Goal: Task Accomplishment & Management: Complete application form

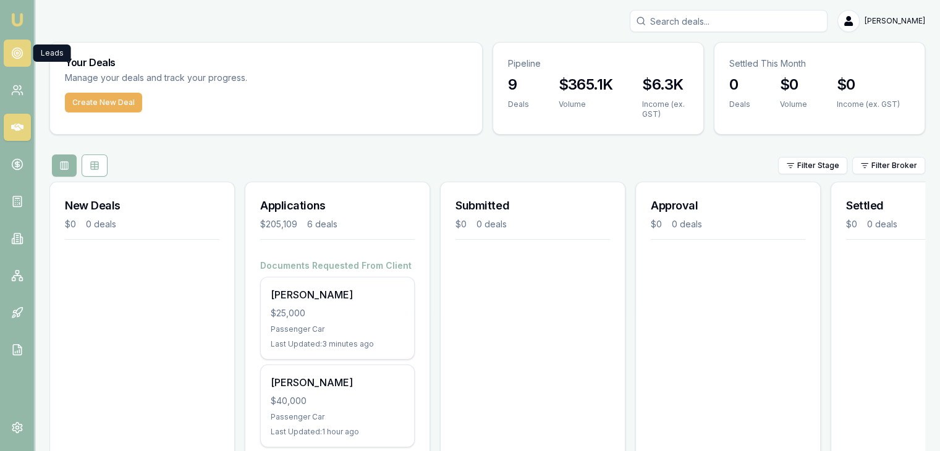
click at [22, 51] on icon at bounding box center [17, 53] width 12 height 12
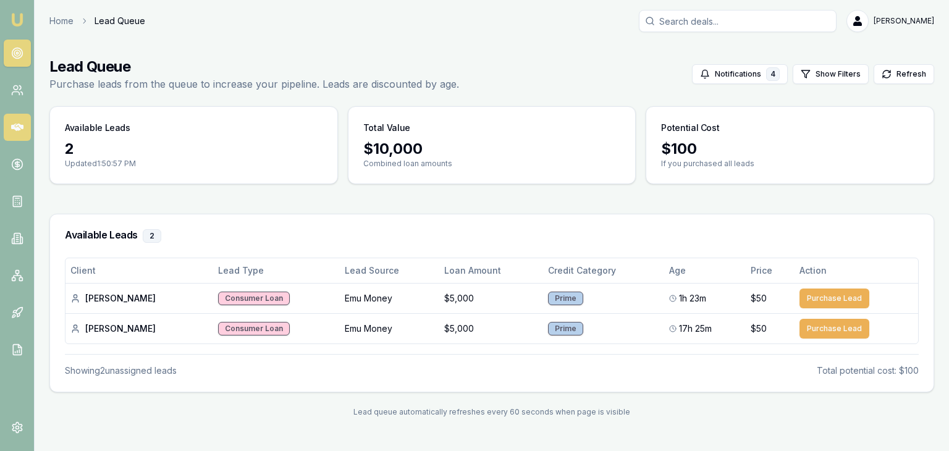
click at [16, 125] on icon at bounding box center [17, 127] width 12 height 7
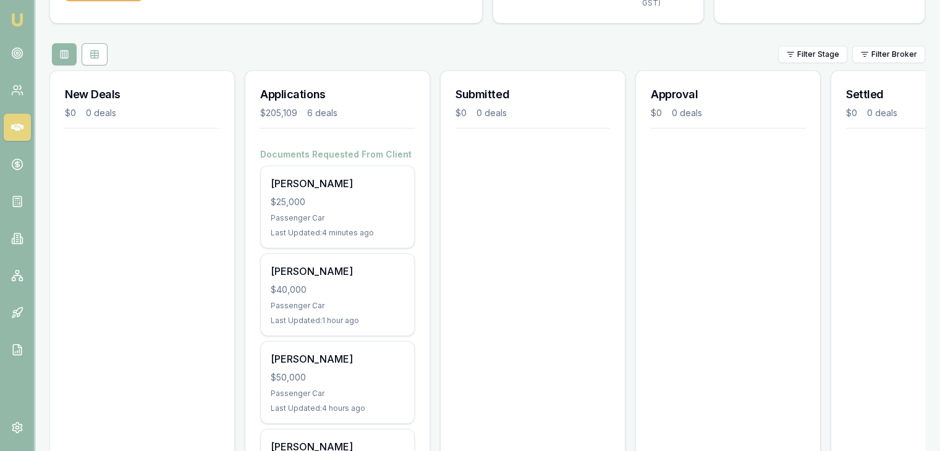
scroll to position [124, 0]
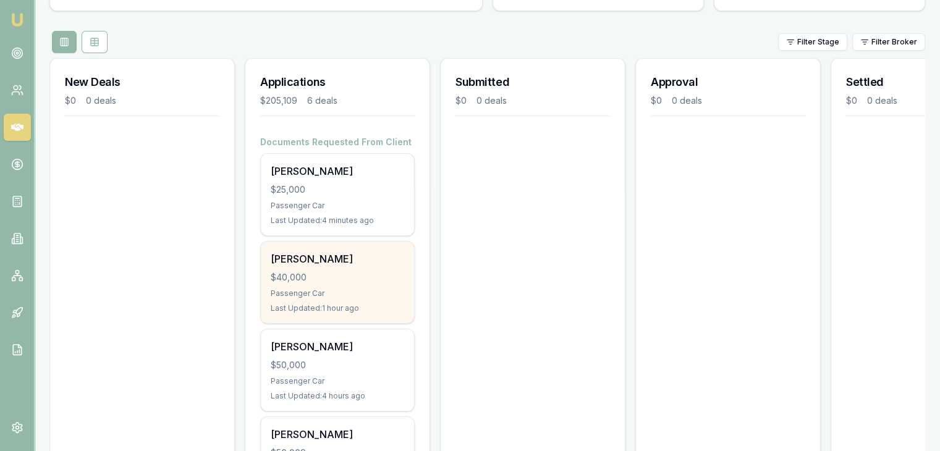
click at [316, 271] on div "$40,000" at bounding box center [337, 277] width 133 height 12
click at [305, 275] on div "$40,000" at bounding box center [337, 277] width 133 height 12
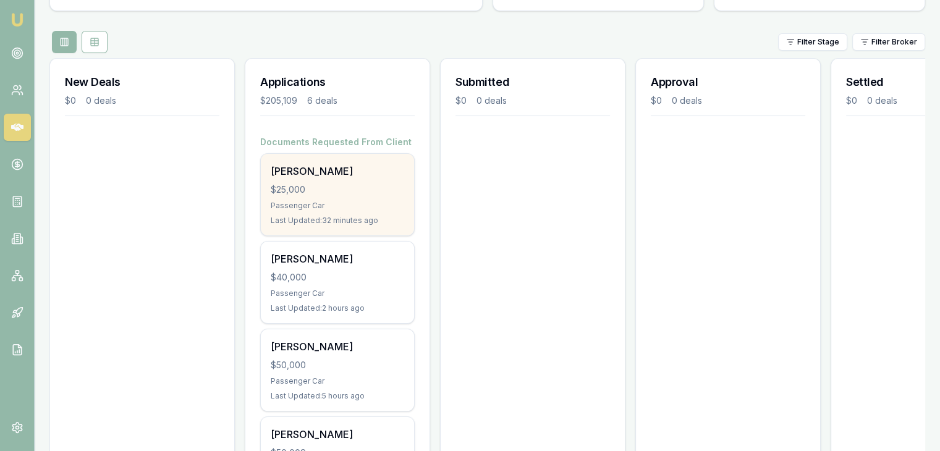
click at [323, 184] on div "$25,000" at bounding box center [337, 190] width 133 height 12
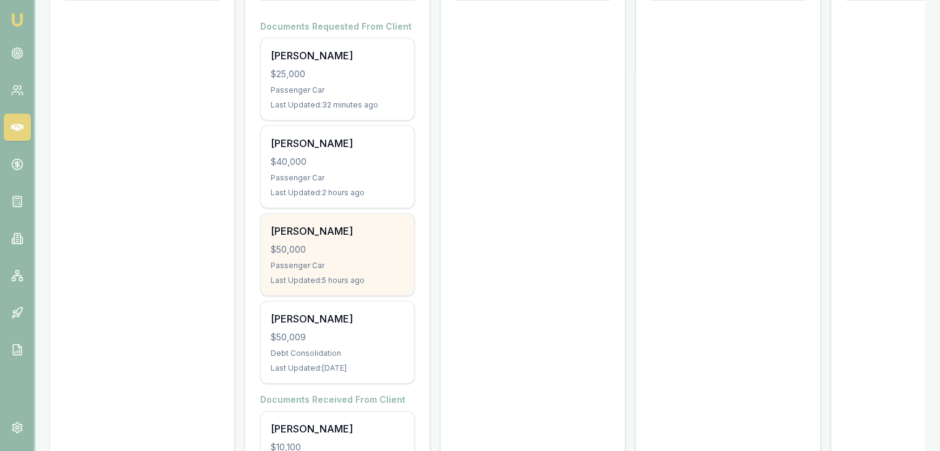
scroll to position [247, 0]
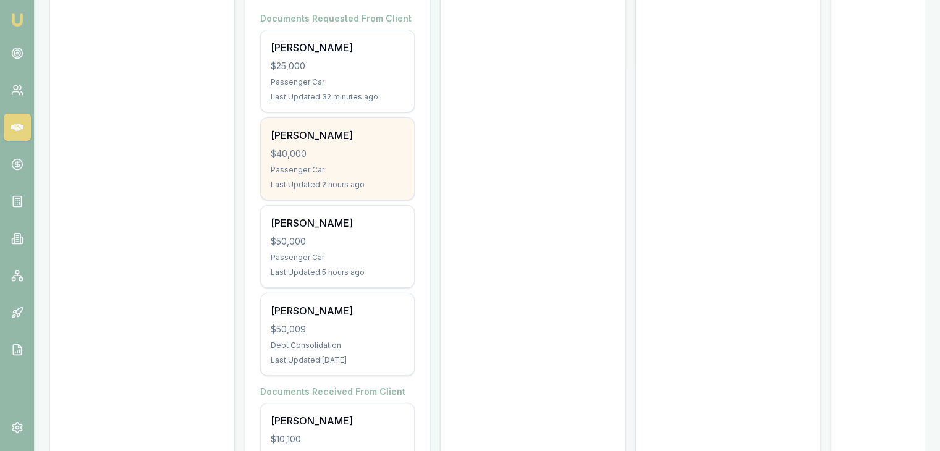
click at [313, 164] on div "[PERSON_NAME] $40,000 Passenger Car Last Updated: 2 hours ago" at bounding box center [337, 159] width 153 height 82
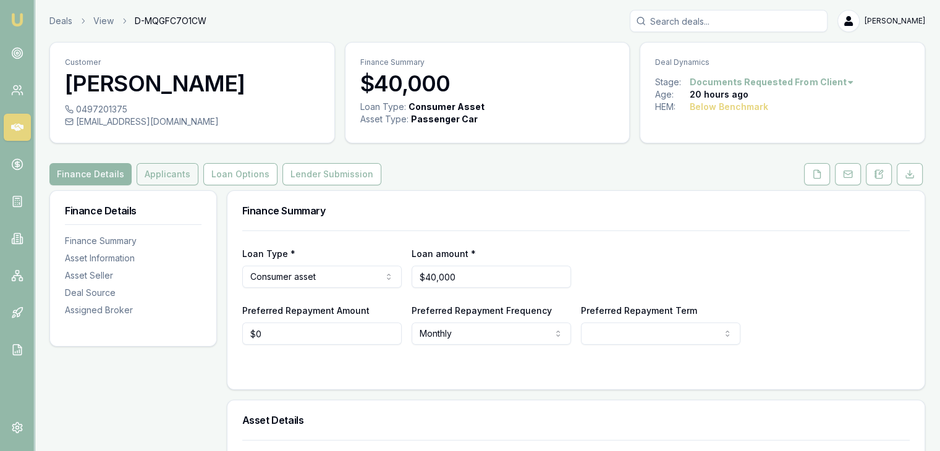
click at [162, 172] on button "Applicants" at bounding box center [168, 174] width 62 height 22
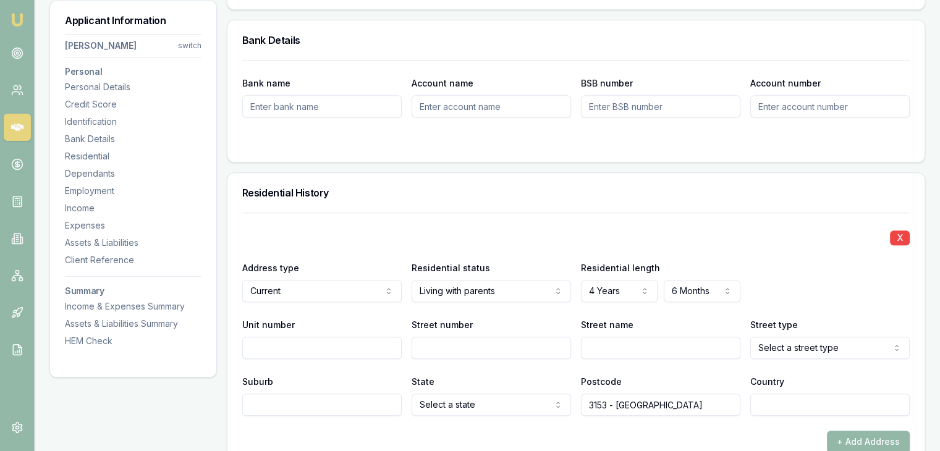
scroll to position [1050, 0]
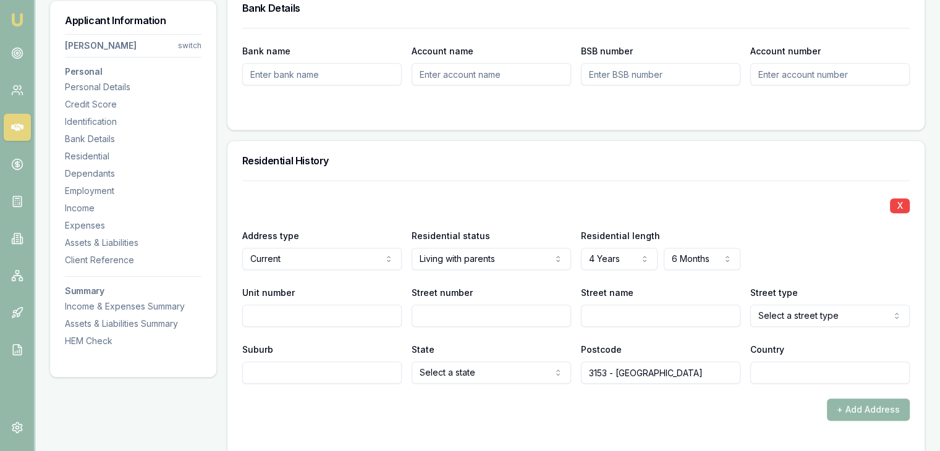
click at [447, 323] on input "Street number" at bounding box center [490, 316] width 159 height 22
type input "33"
click at [601, 310] on input "Street name" at bounding box center [660, 316] width 159 height 22
type input "[GEOGRAPHIC_DATA]"
select select "Drive"
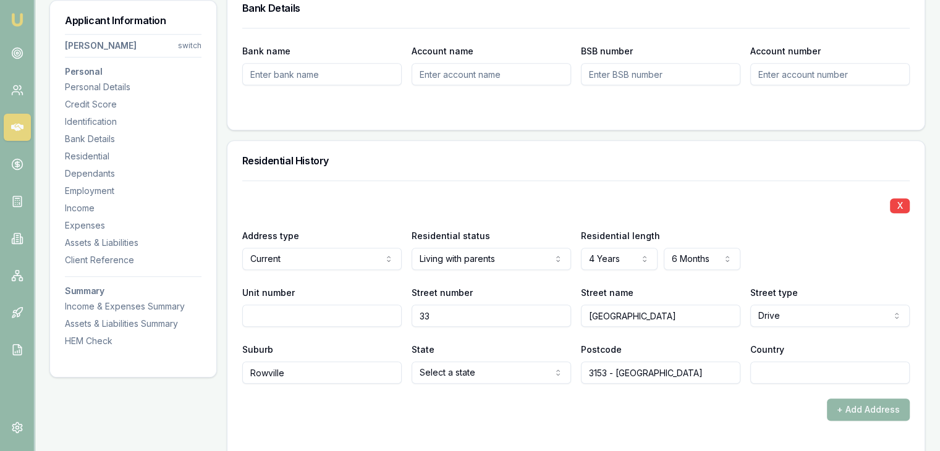
type input "Rowville"
click at [593, 314] on input "Street name" at bounding box center [660, 316] width 159 height 22
type input "Westminster"
select select "Drive"
type input "Rowville"
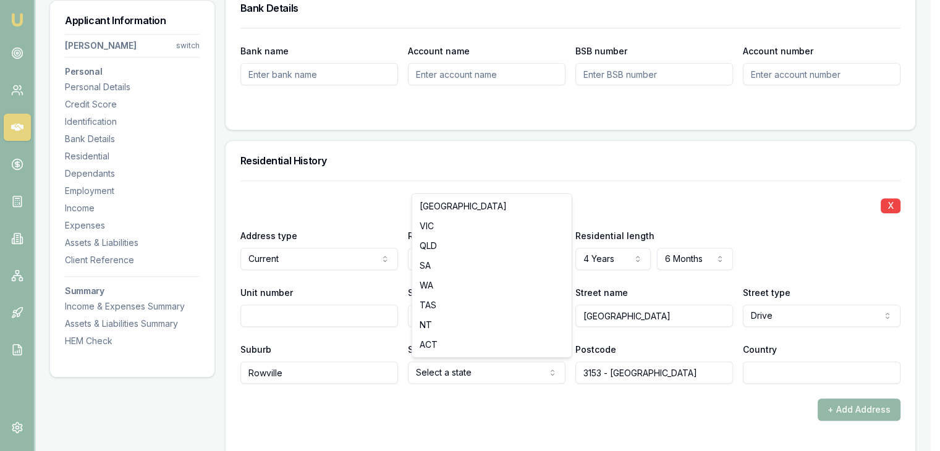
select select "VIC"
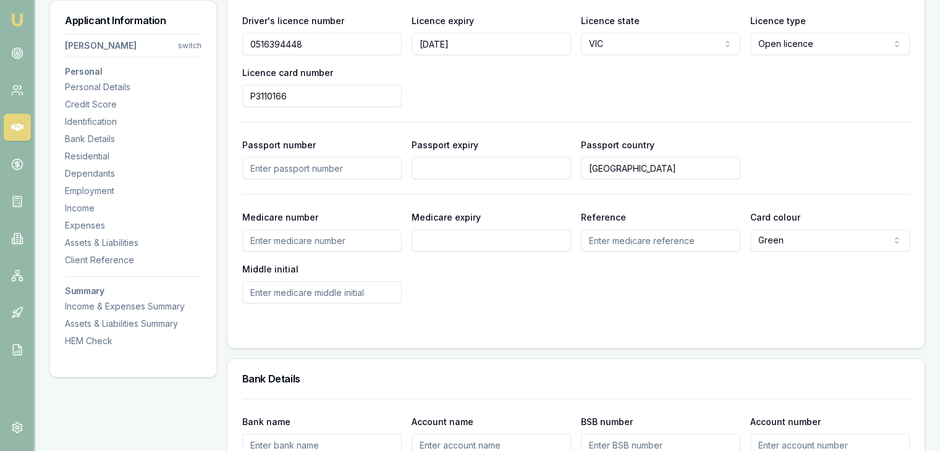
scroll to position [309, 0]
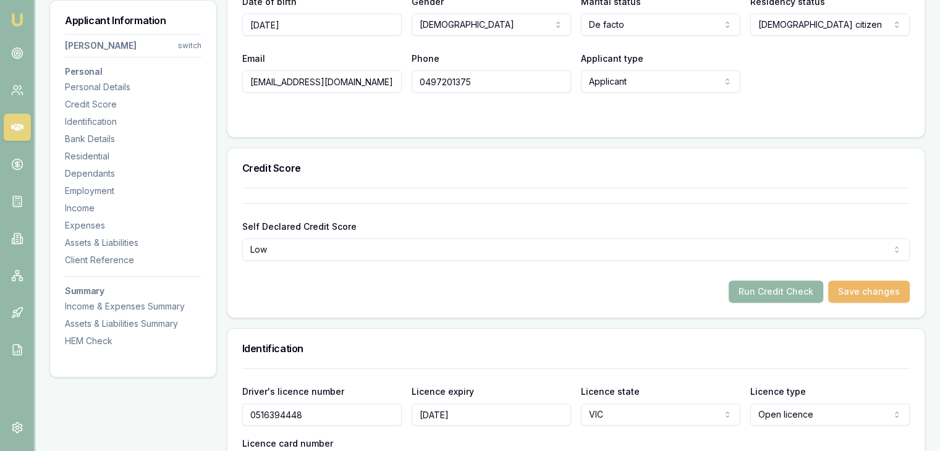
click at [863, 289] on button "Save changes" at bounding box center [869, 292] width 82 height 22
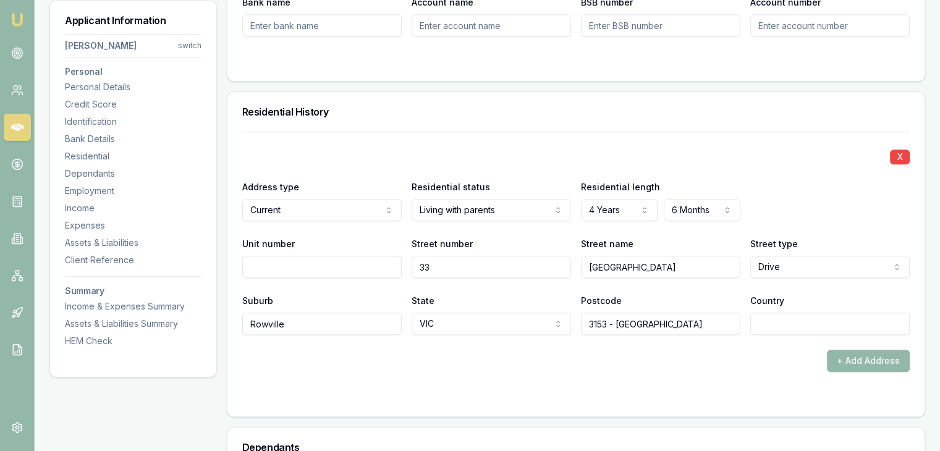
scroll to position [1236, 0]
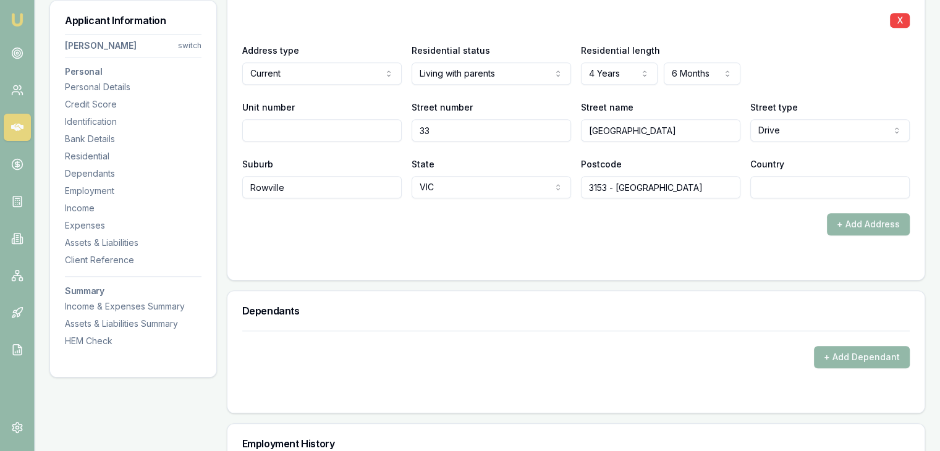
click at [690, 188] on input "3153 - Bayswater North" at bounding box center [660, 187] width 159 height 22
type input "3"
type input "3178"
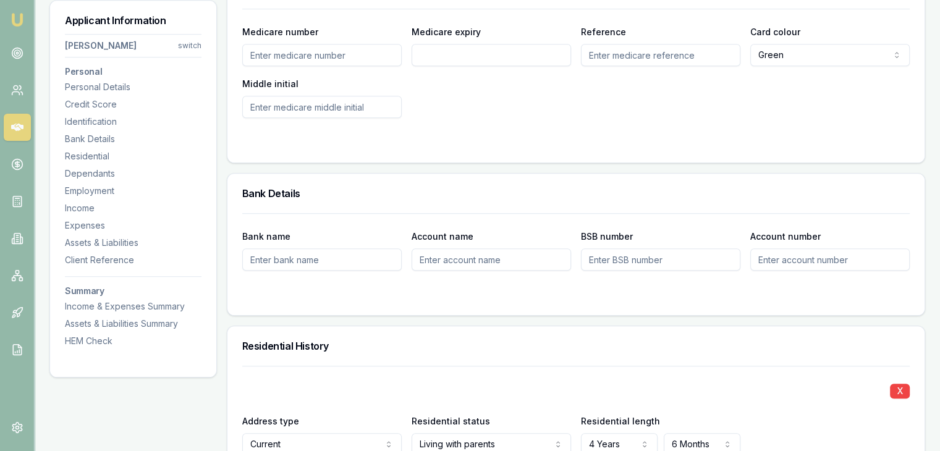
scroll to position [494, 0]
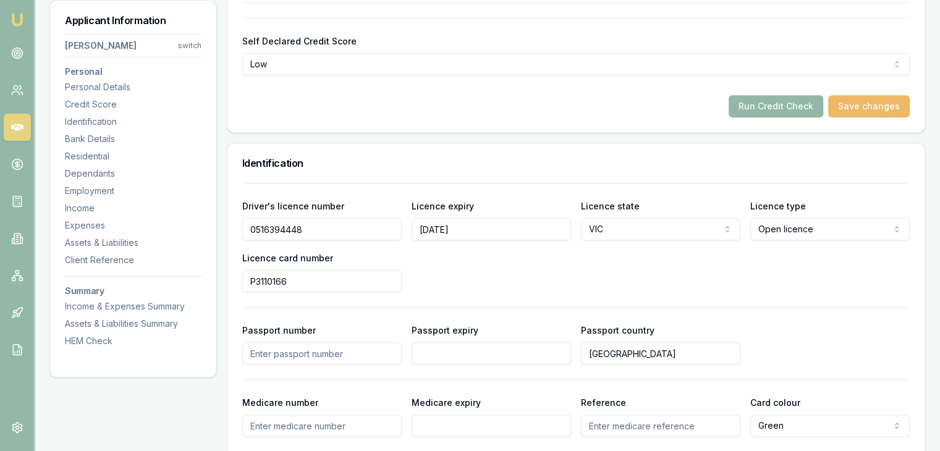
click at [856, 101] on button "Save changes" at bounding box center [869, 106] width 82 height 22
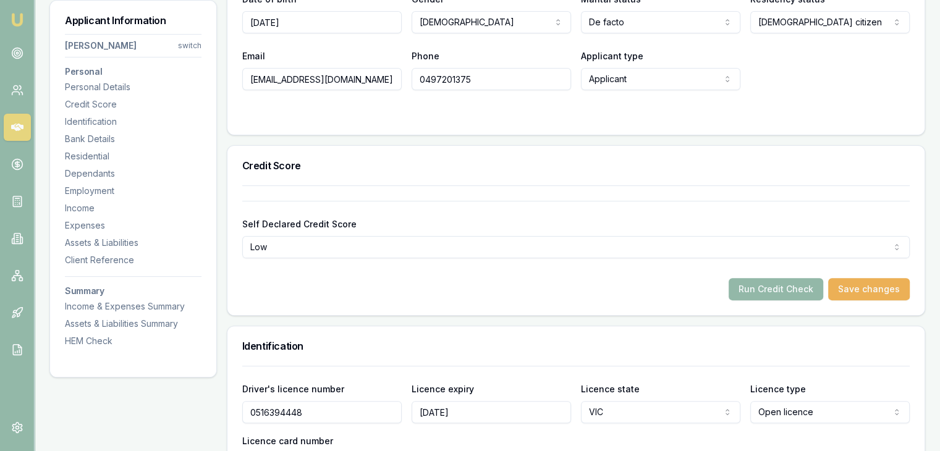
scroll to position [247, 0]
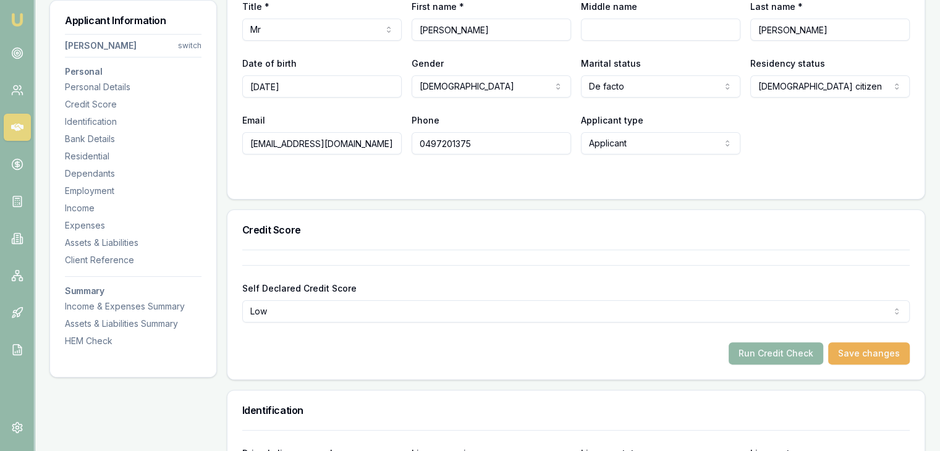
click at [766, 349] on button "Run Credit Check" at bounding box center [775, 353] width 95 height 22
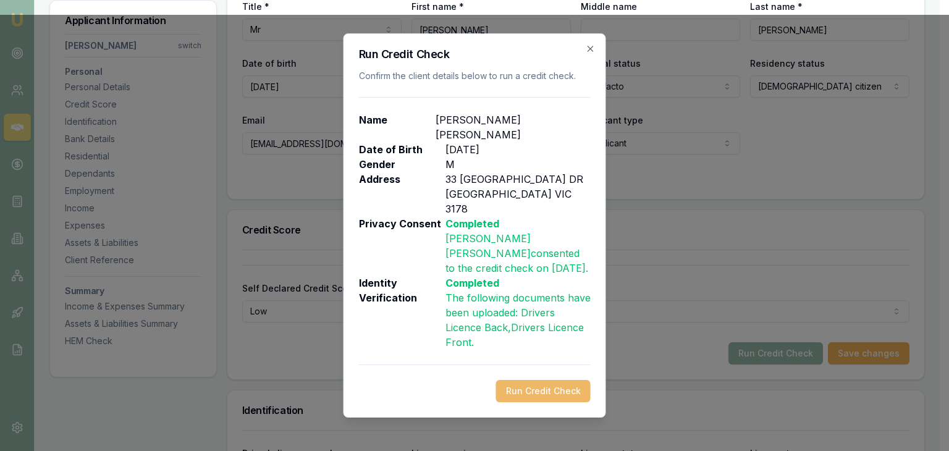
click at [551, 380] on button "Run Credit Check" at bounding box center [543, 391] width 95 height 22
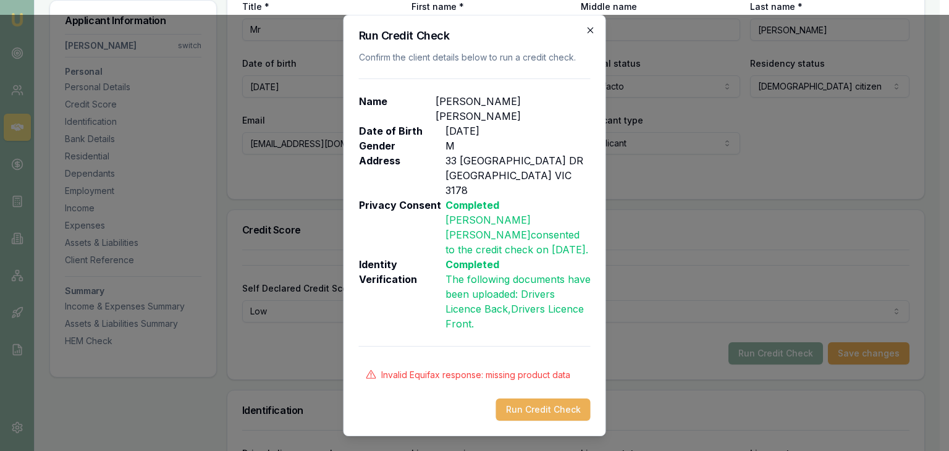
click at [591, 35] on icon "button" at bounding box center [591, 30] width 10 height 10
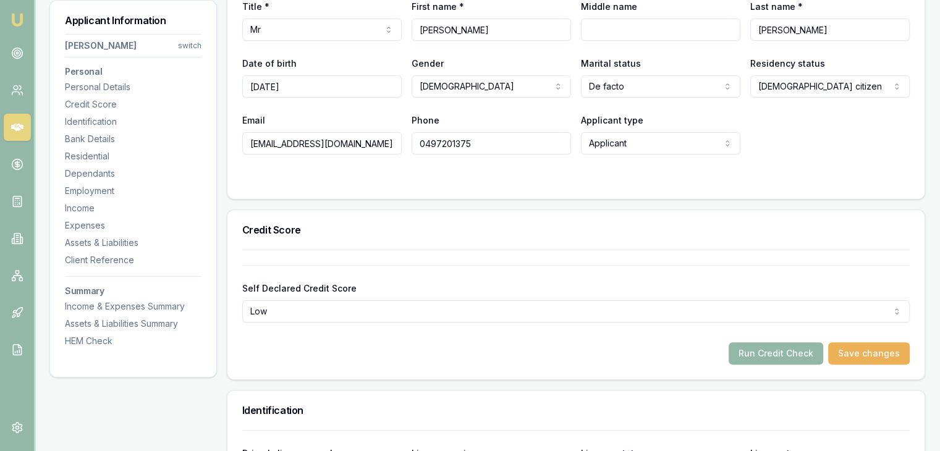
scroll to position [185, 0]
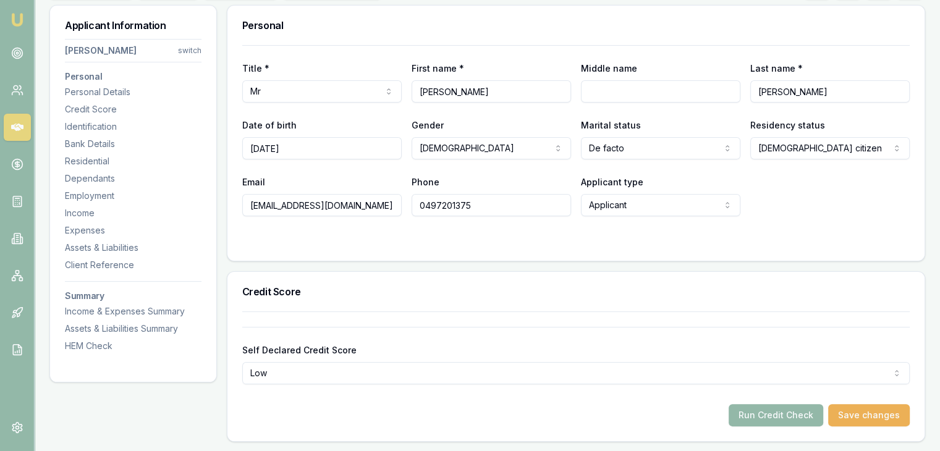
click at [602, 89] on input "Middle name" at bounding box center [660, 91] width 159 height 22
type input "J"
click at [851, 410] on button "Save changes" at bounding box center [869, 415] width 82 height 22
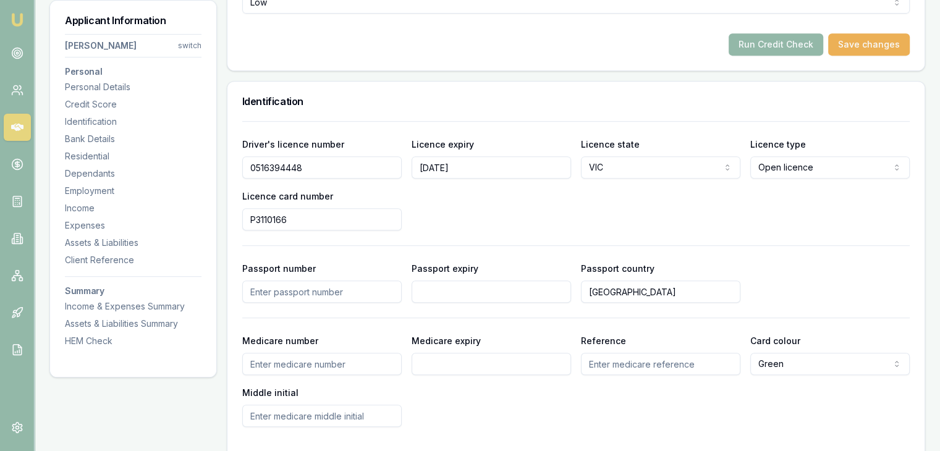
scroll to position [371, 0]
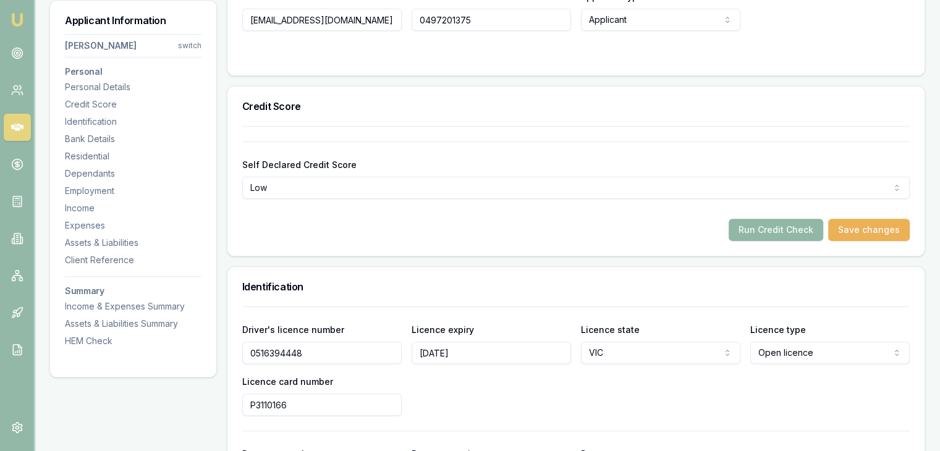
click at [757, 230] on button "Run Credit Check" at bounding box center [775, 230] width 95 height 22
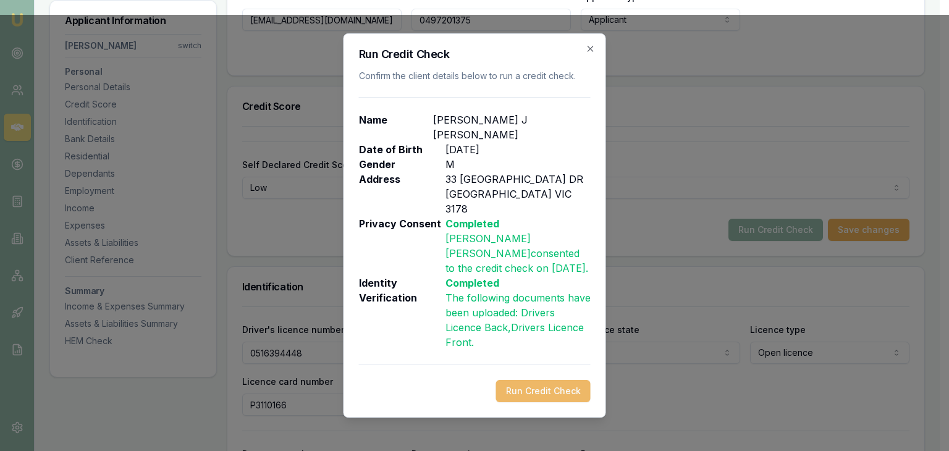
click at [537, 380] on button "Run Credit Check" at bounding box center [543, 391] width 95 height 22
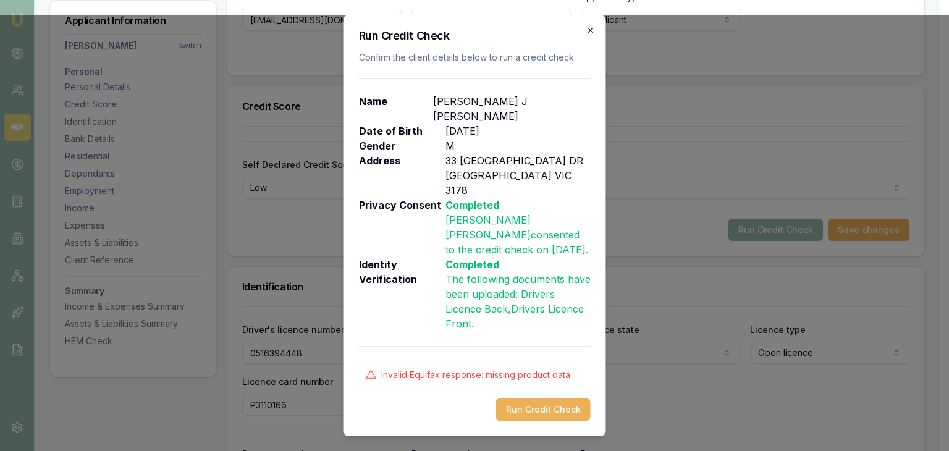
click at [591, 35] on icon "button" at bounding box center [591, 30] width 10 height 10
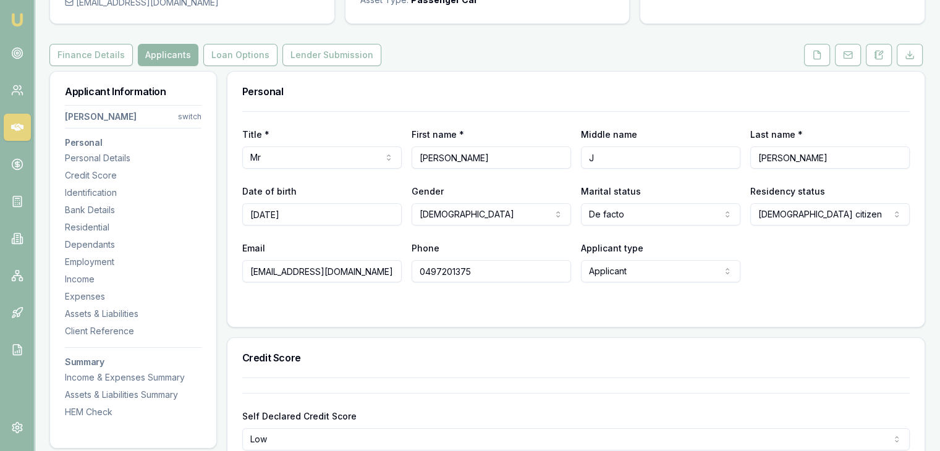
scroll to position [124, 0]
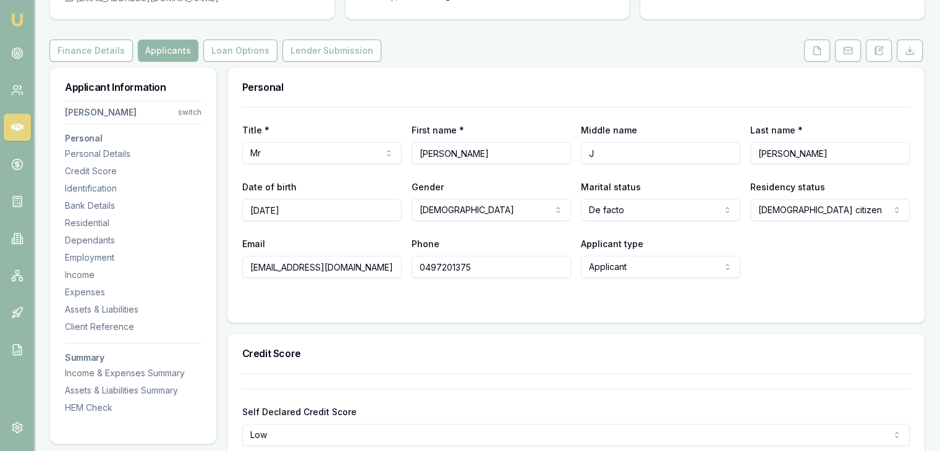
click at [483, 44] on div "Finance Details Applicants Loan Options Lender Submission" at bounding box center [487, 51] width 876 height 22
click at [458, 49] on div "Finance Details Applicants Loan Options Lender Submission" at bounding box center [487, 51] width 876 height 22
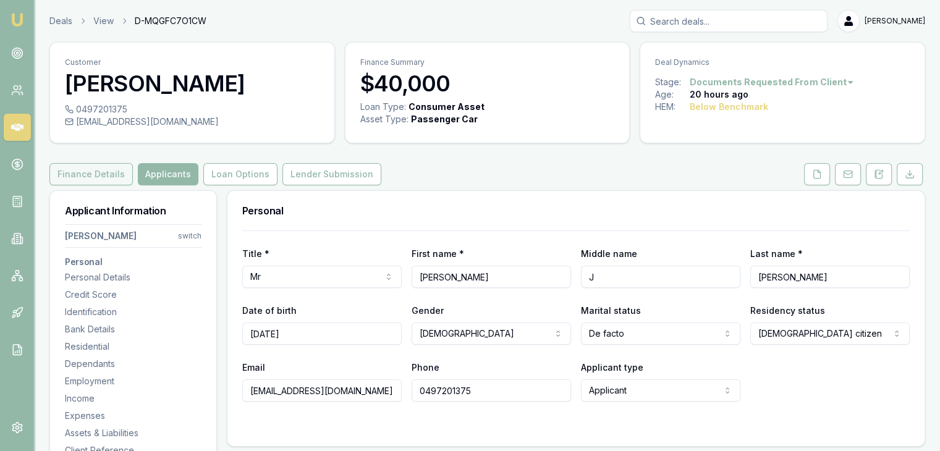
click at [77, 174] on button "Finance Details" at bounding box center [90, 174] width 83 height 22
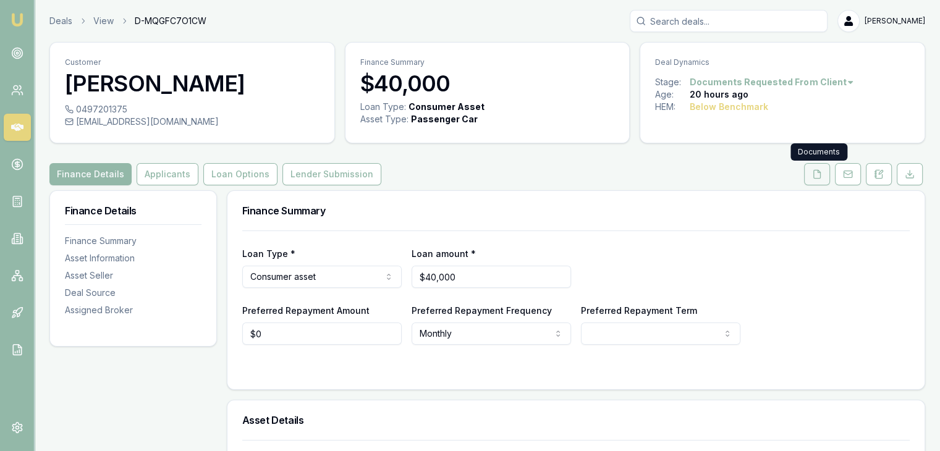
click at [819, 174] on icon at bounding box center [817, 174] width 10 height 10
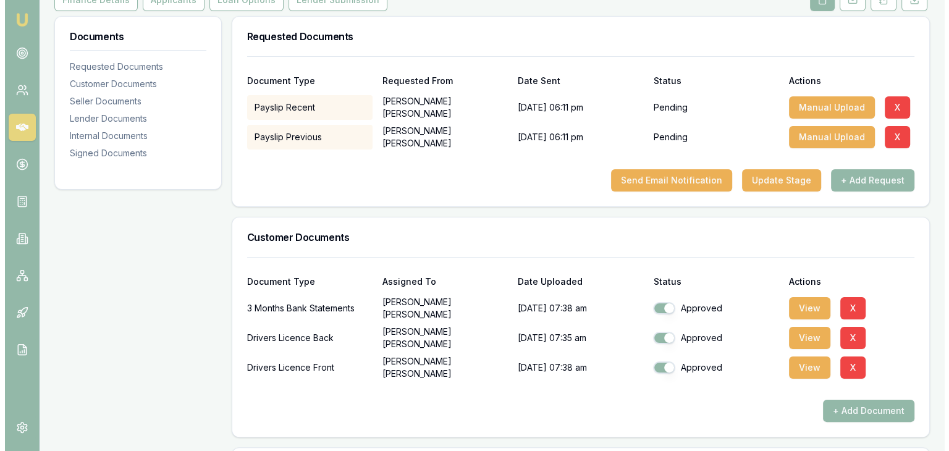
scroll to position [185, 0]
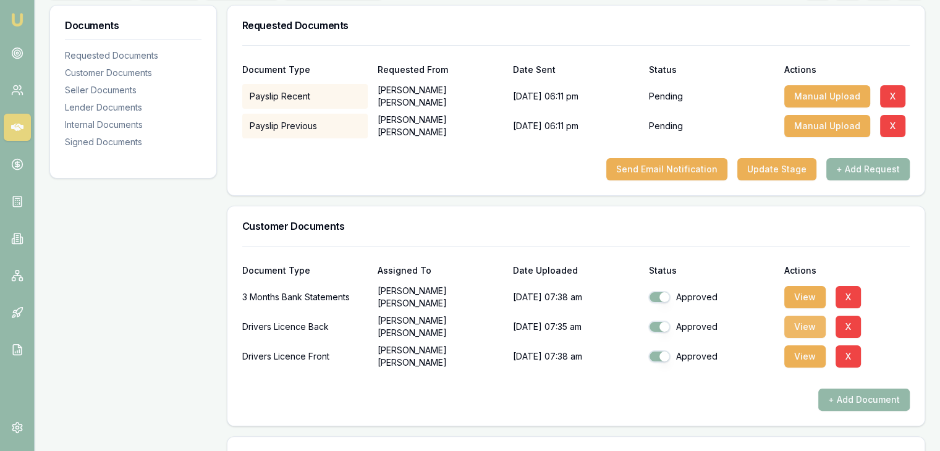
click at [798, 324] on button "View" at bounding box center [804, 327] width 41 height 22
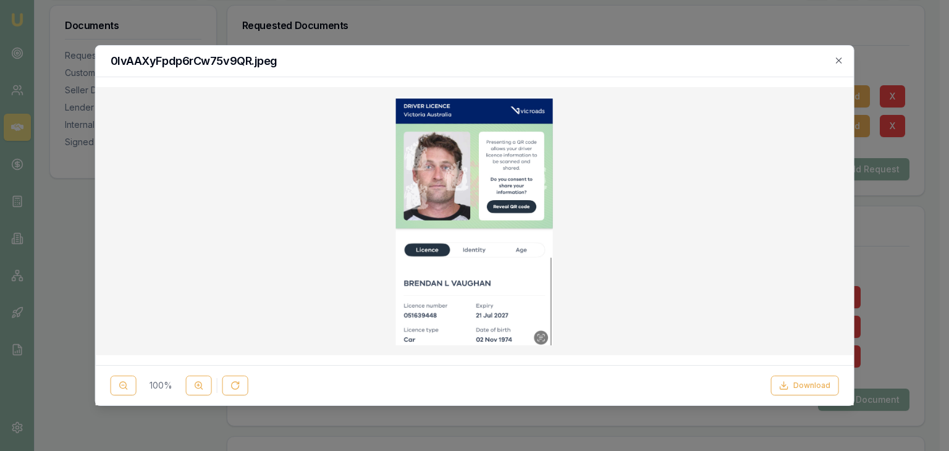
click at [606, 276] on div at bounding box center [475, 221] width 738 height 248
click at [192, 389] on button at bounding box center [199, 386] width 26 height 20
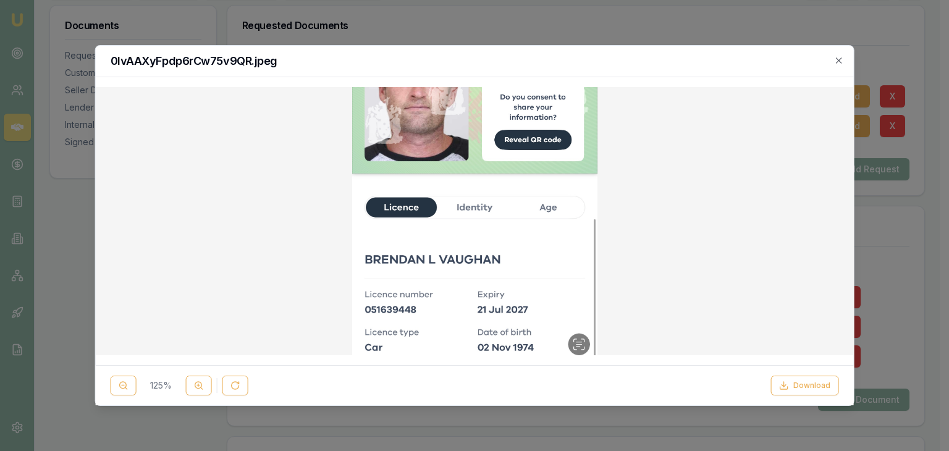
scroll to position [130, 0]
click at [838, 57] on icon "button" at bounding box center [838, 61] width 10 height 10
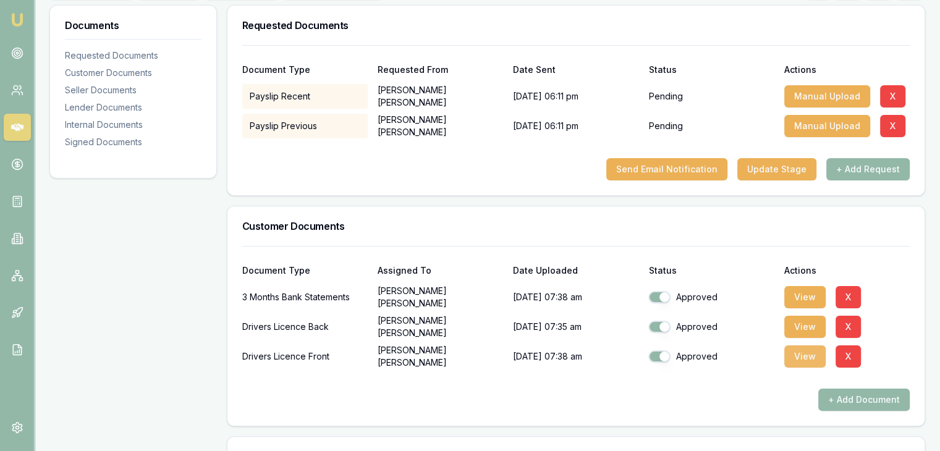
click at [798, 355] on button "View" at bounding box center [804, 356] width 41 height 22
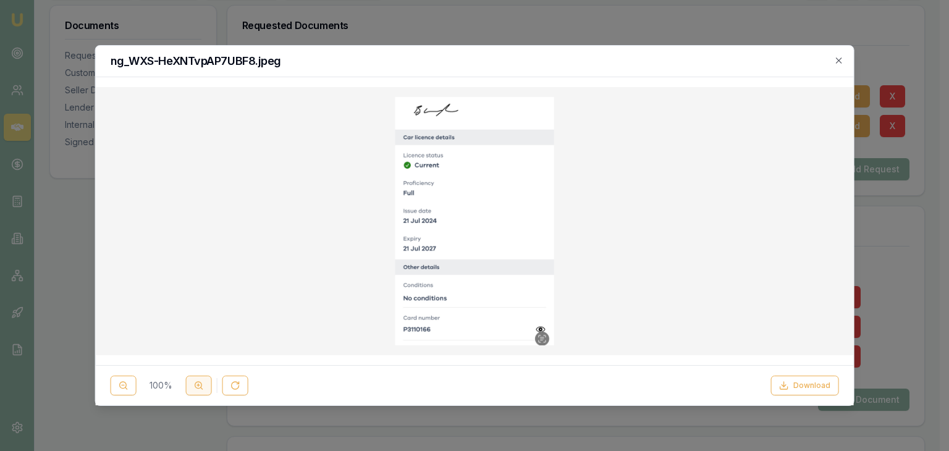
click at [198, 388] on circle at bounding box center [198, 385] width 7 height 7
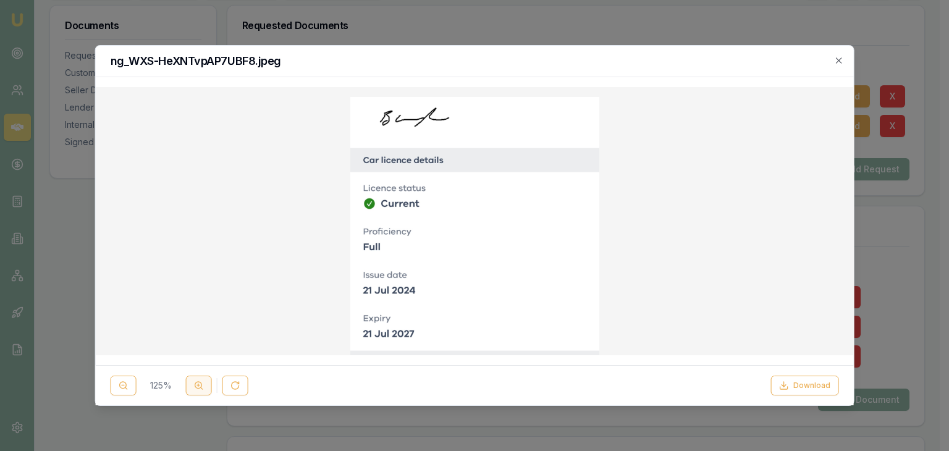
click at [199, 388] on circle at bounding box center [198, 385] width 7 height 7
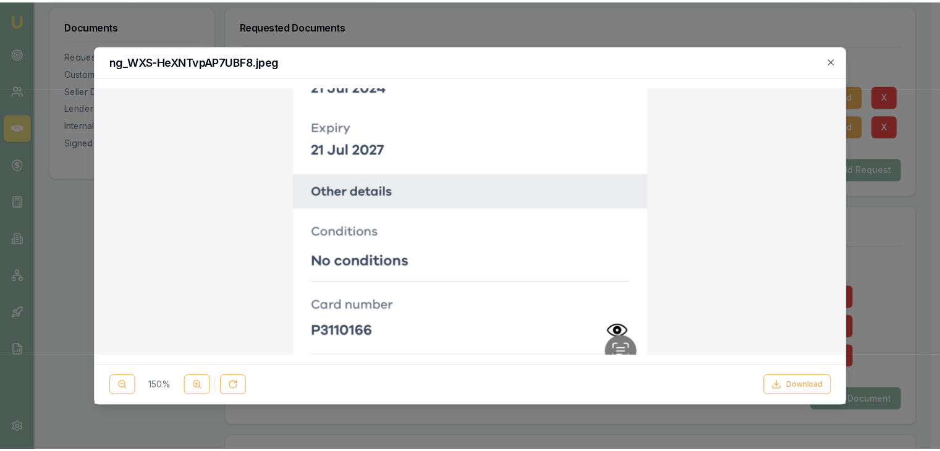
scroll to position [300, 0]
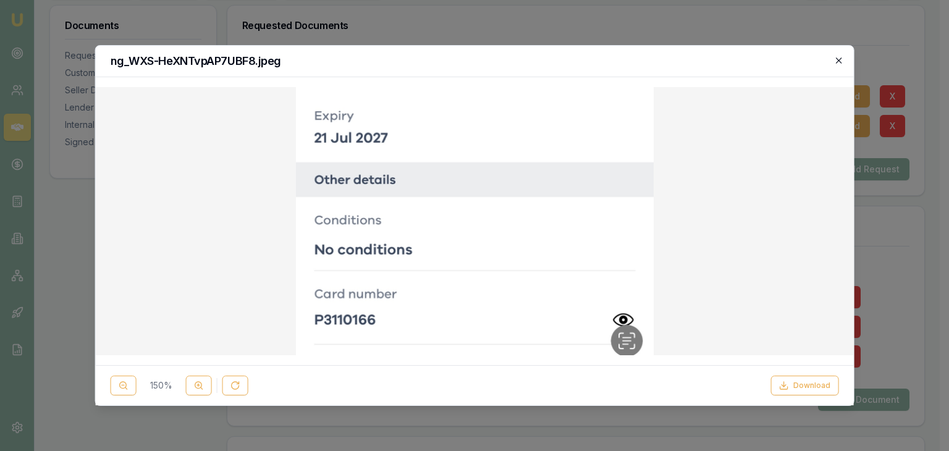
click at [839, 60] on icon "button" at bounding box center [839, 60] width 6 height 6
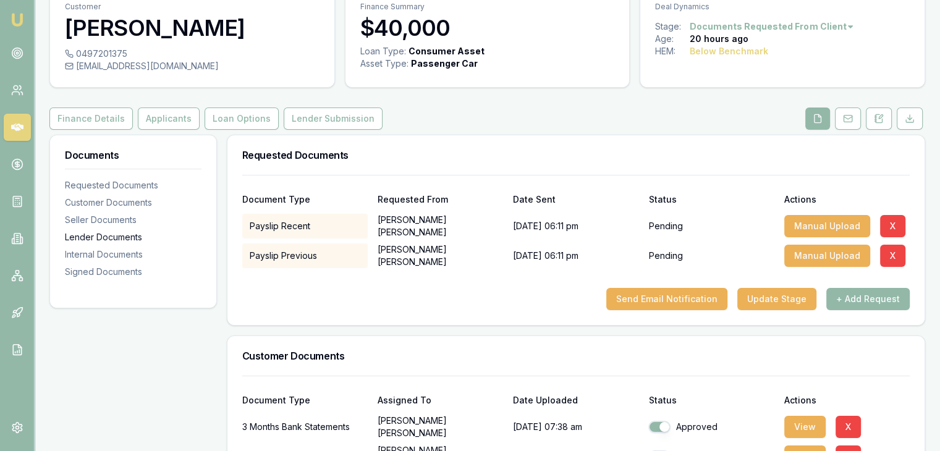
scroll to position [0, 0]
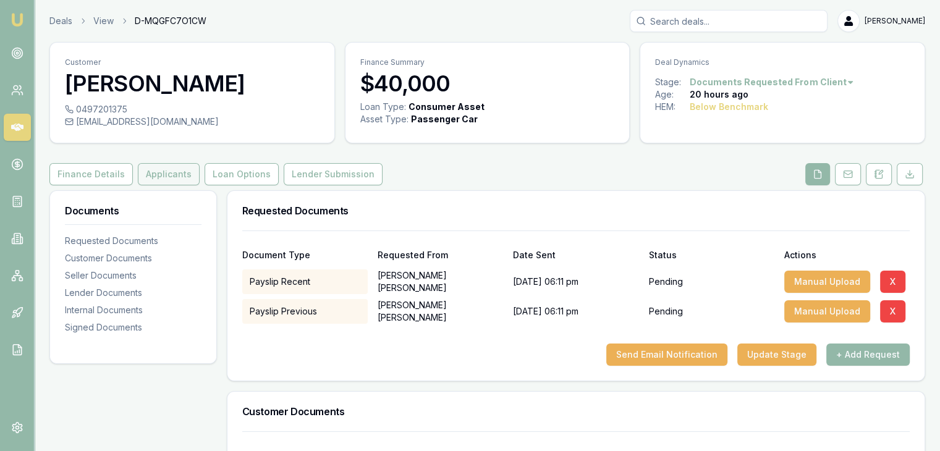
click at [166, 172] on button "Applicants" at bounding box center [169, 174] width 62 height 22
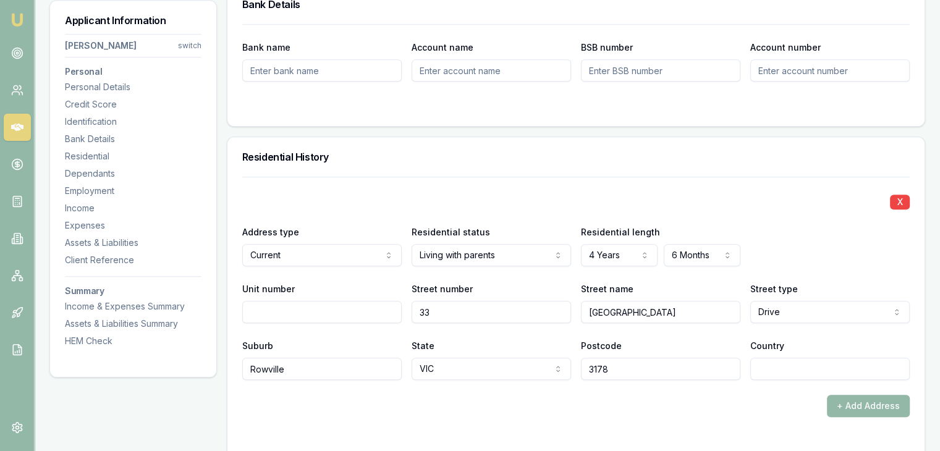
scroll to position [1112, 0]
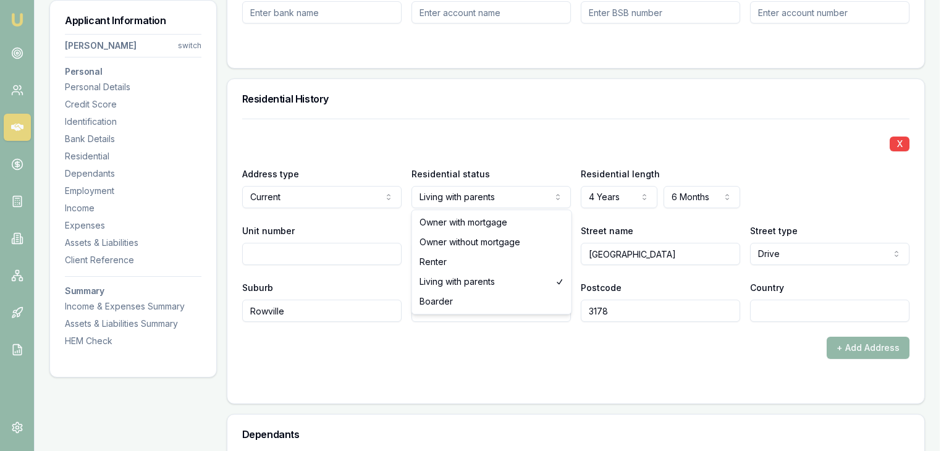
select select "RENTER"
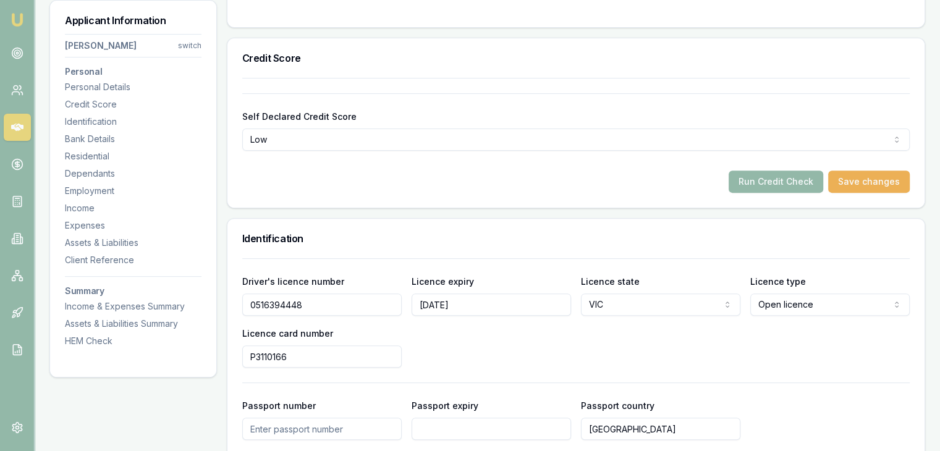
scroll to position [371, 0]
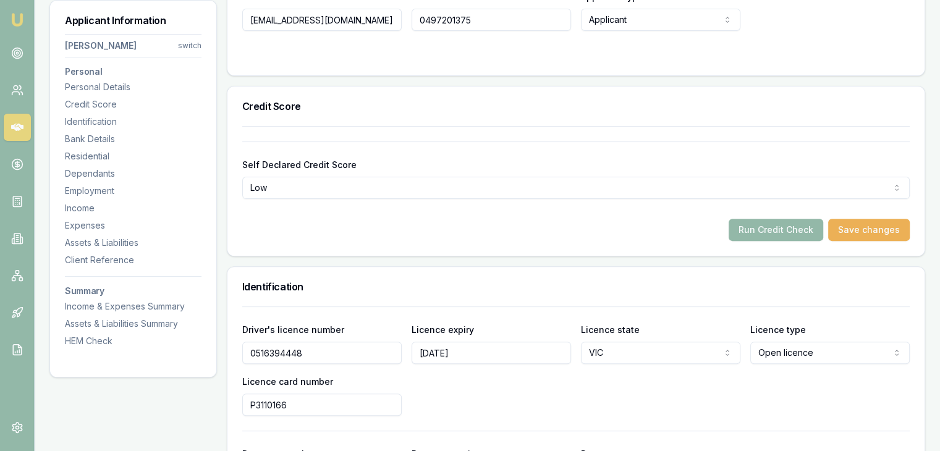
click at [872, 227] on button "Save changes" at bounding box center [869, 230] width 82 height 22
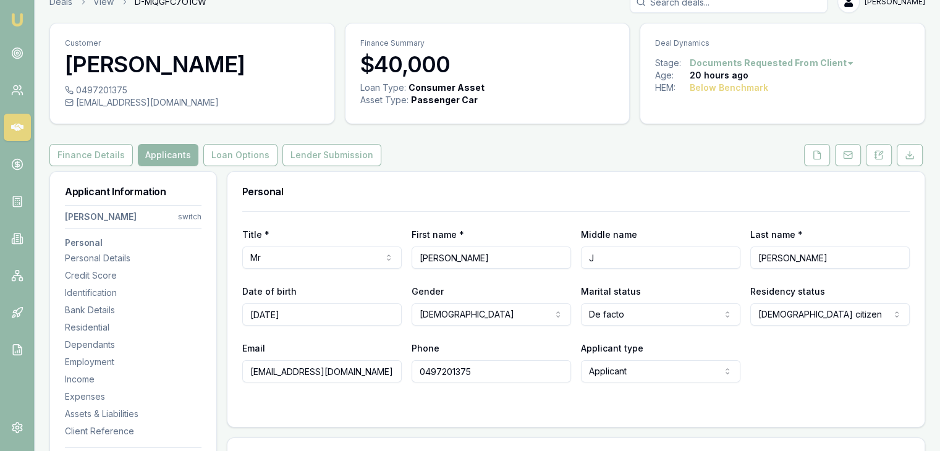
scroll to position [0, 0]
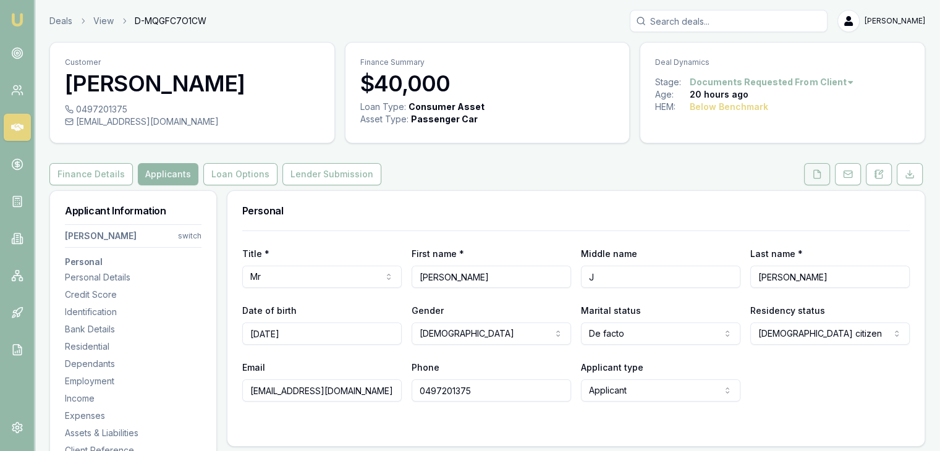
click at [821, 175] on icon at bounding box center [817, 174] width 7 height 8
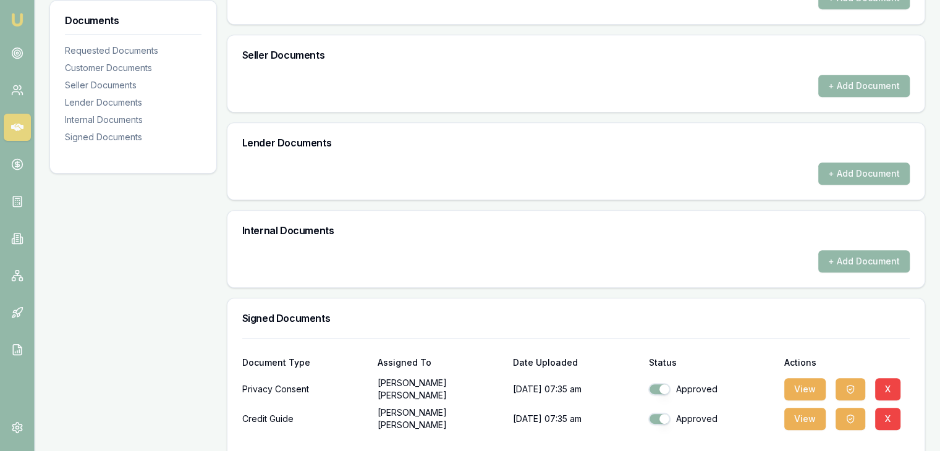
scroll to position [633, 0]
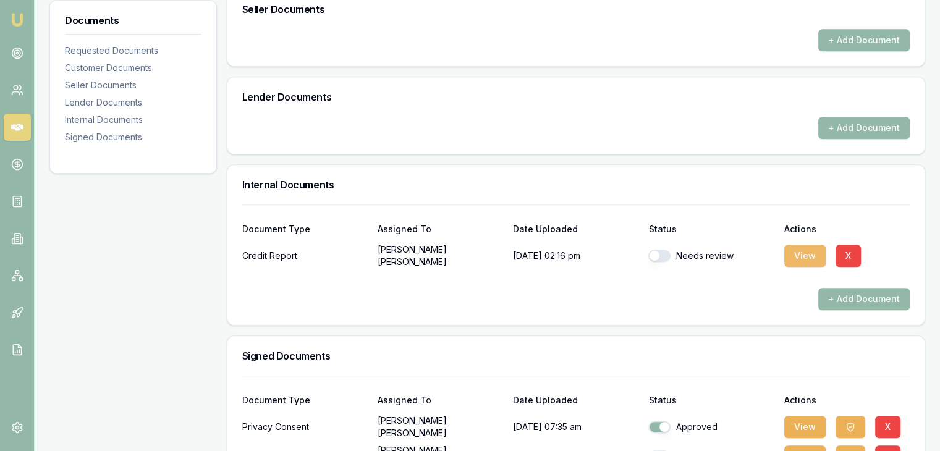
click at [803, 255] on button "View" at bounding box center [804, 256] width 41 height 22
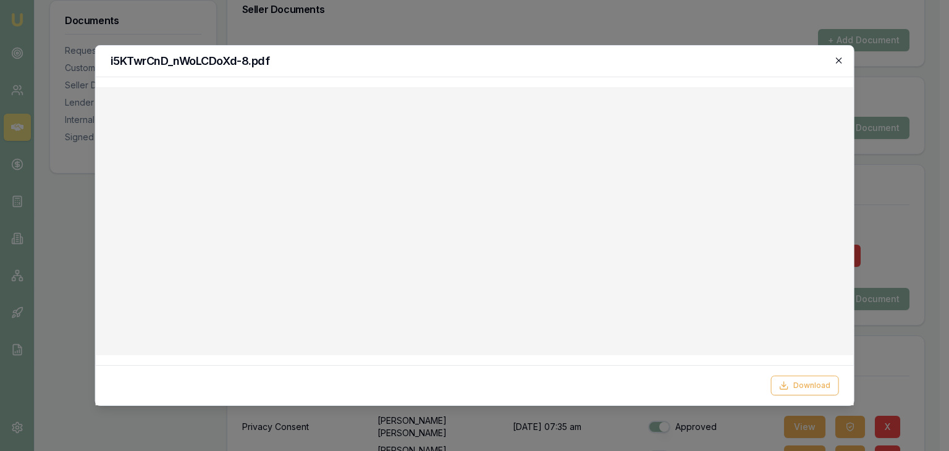
click at [840, 59] on icon "button" at bounding box center [839, 60] width 6 height 6
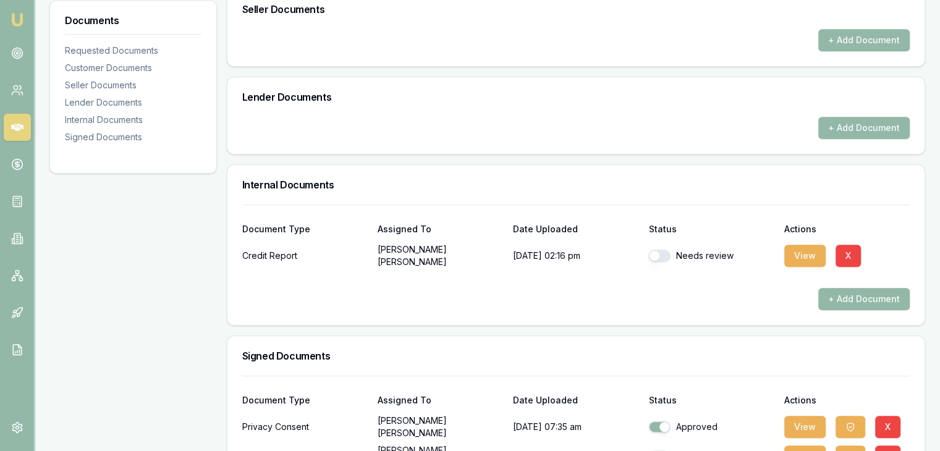
click at [665, 254] on button "button" at bounding box center [659, 256] width 22 height 12
checkbox input "true"
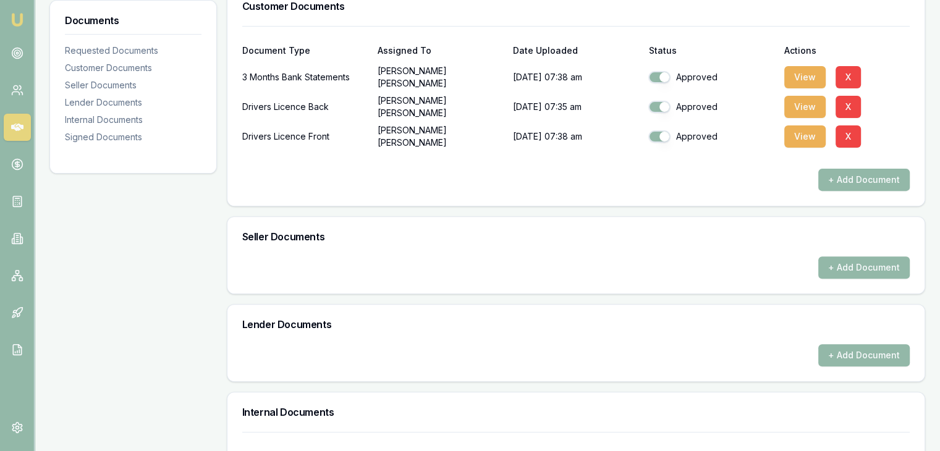
scroll to position [346, 0]
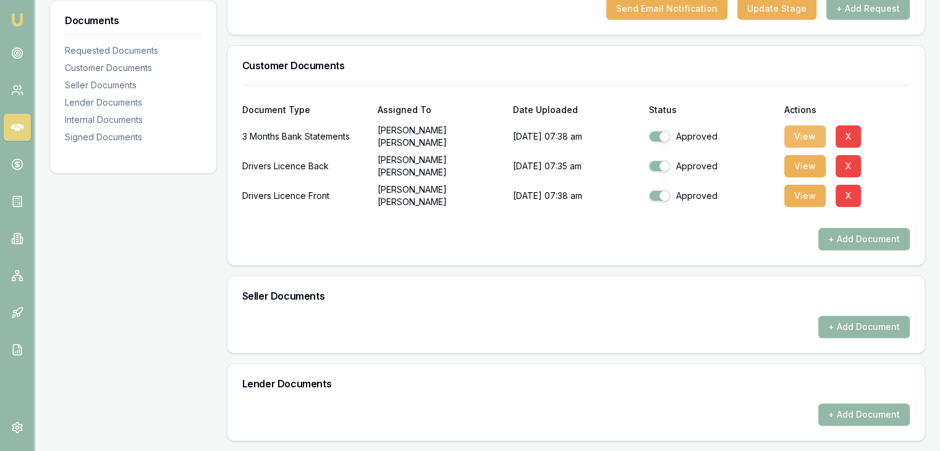
click at [806, 137] on button "View" at bounding box center [804, 136] width 41 height 22
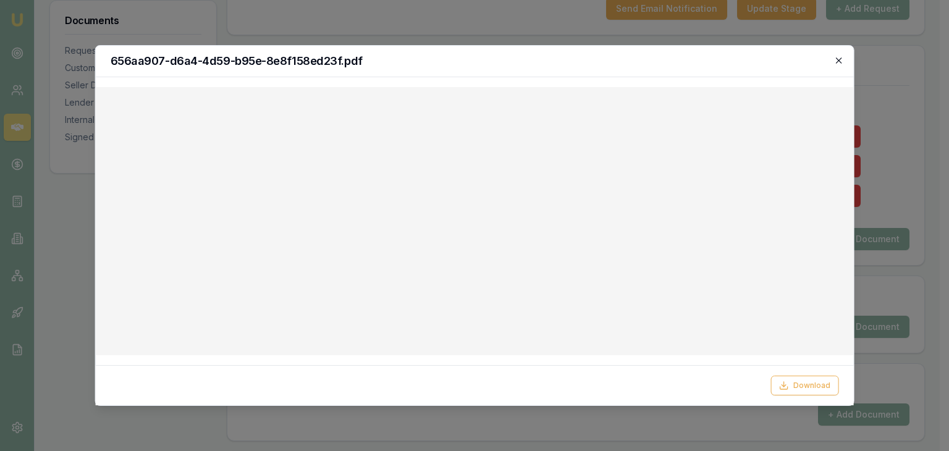
click at [842, 60] on icon "button" at bounding box center [838, 61] width 10 height 10
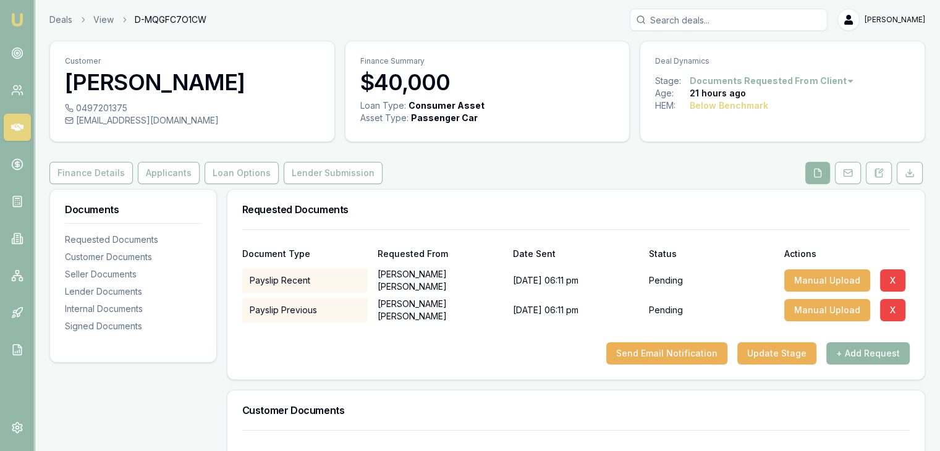
scroll to position [0, 0]
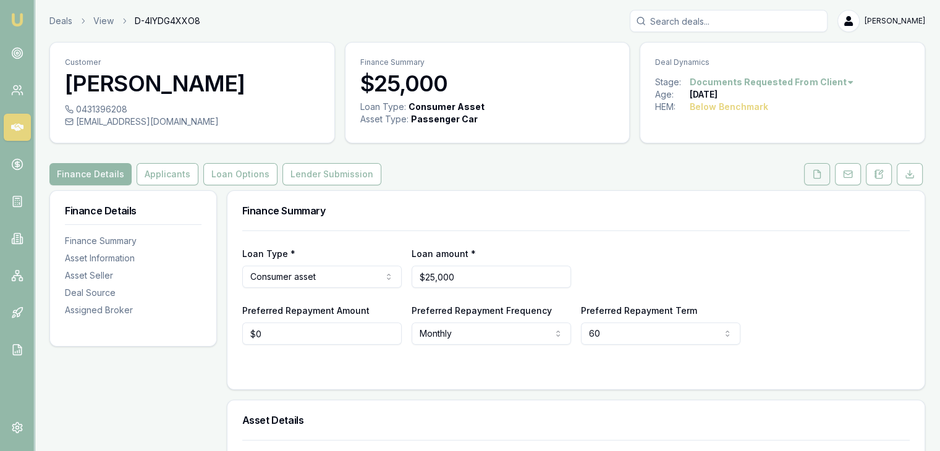
click at [814, 172] on icon at bounding box center [817, 174] width 7 height 8
click at [816, 170] on icon at bounding box center [817, 174] width 7 height 8
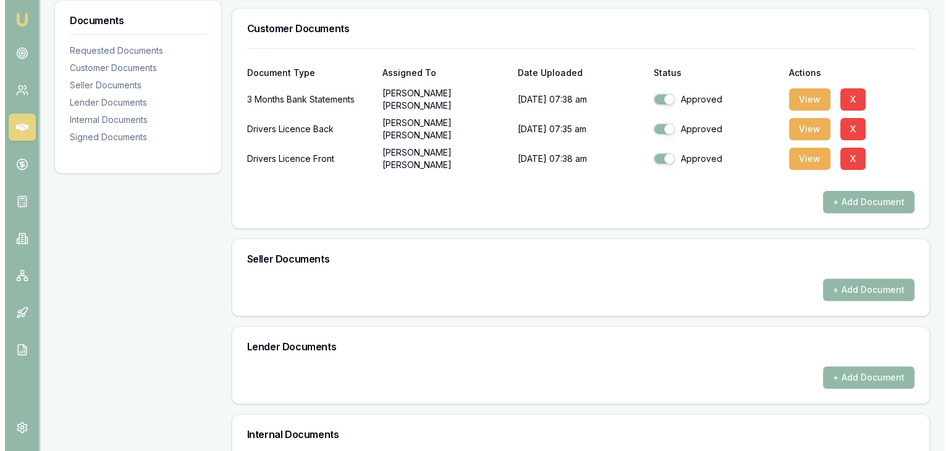
scroll to position [556, 0]
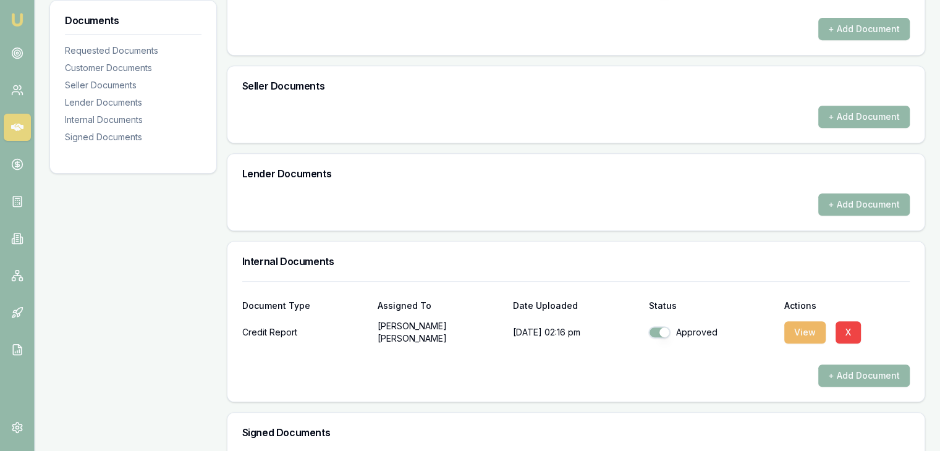
click at [796, 329] on button "View" at bounding box center [804, 332] width 41 height 22
